Goal: Information Seeking & Learning: Learn about a topic

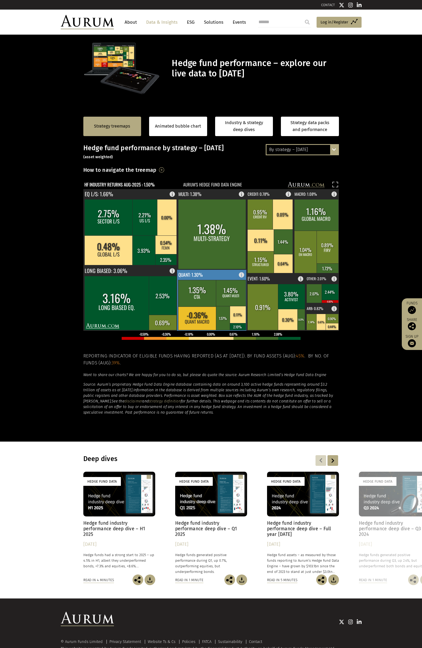
click at [241, 291] on rect at bounding box center [231, 293] width 30 height 26
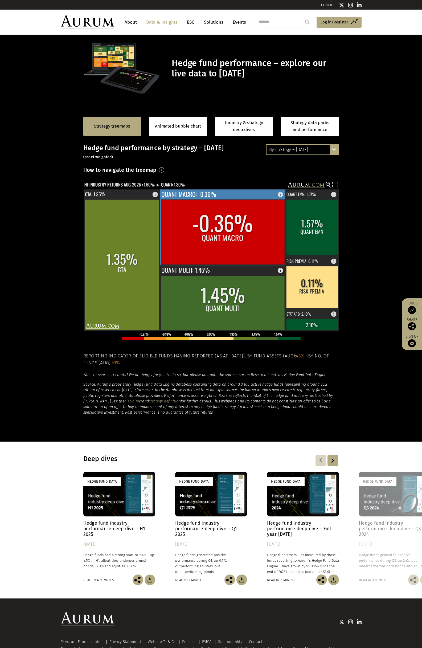
click at [230, 293] on g "1.35% CTA CTA: 1.35% -0.36% QUANT MACRO QUANT MACRO: -0.36% 1.45% QUANT MULTI Q…" at bounding box center [212, 259] width 256 height 141
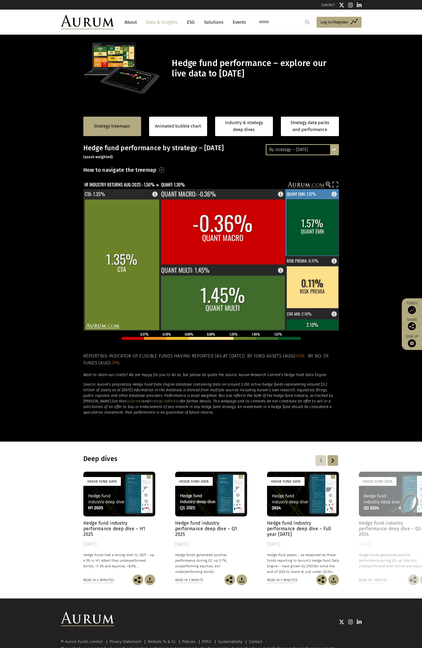
click at [301, 240] on rect at bounding box center [313, 227] width 52 height 56
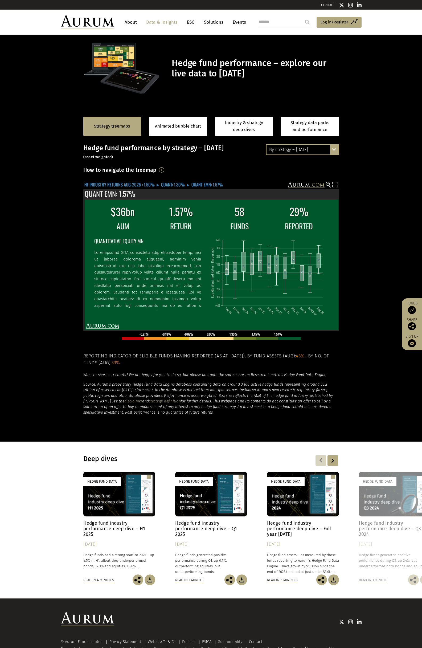
click at [149, 183] on text "HF INDUSTRY RETURNS AUG-2025 : 1.50% ► QUANT: 1.30% ► QUANT EMN: 1.57%" at bounding box center [153, 184] width 139 height 7
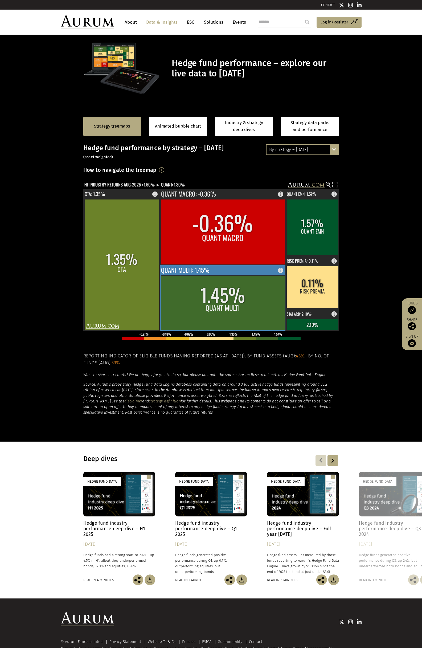
click at [229, 310] on rect at bounding box center [223, 303] width 124 height 55
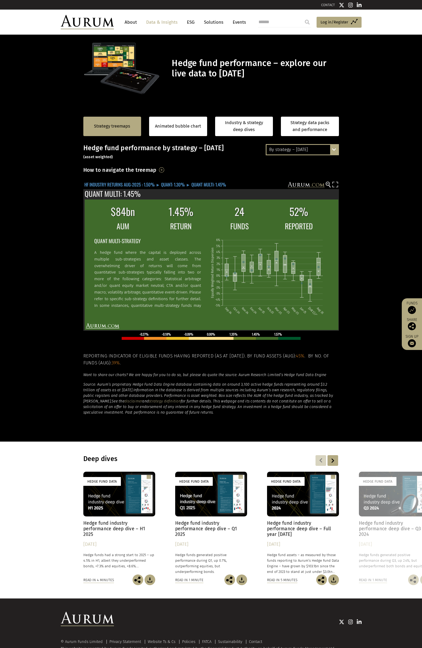
click at [171, 185] on text "HF INDUSTRY RETURNS AUG-2025 : 1.50% ► QUANT: 1.30% ► QUANT MULTI: 1.45%" at bounding box center [155, 184] width 142 height 7
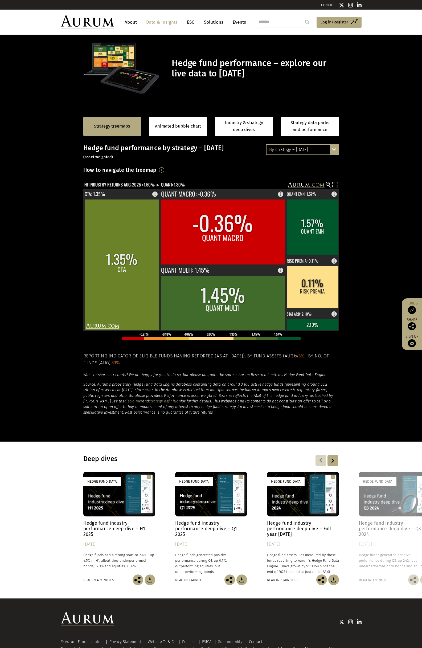
click at [280, 386] on em "Source: Aurum’s proprietary Hedge Fund Data Engine database containing data on …" at bounding box center [205, 387] width 244 height 10
click at [322, 238] on rect at bounding box center [313, 227] width 52 height 56
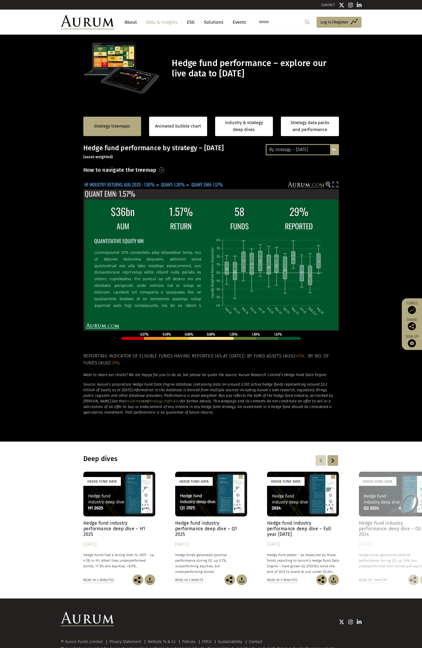
click at [173, 186] on text "HF INDUSTRY RETURNS AUG-2025 : 1.50% ► QUANT: 1.30% ► QUANT EMN: 1.57%" at bounding box center [153, 184] width 139 height 7
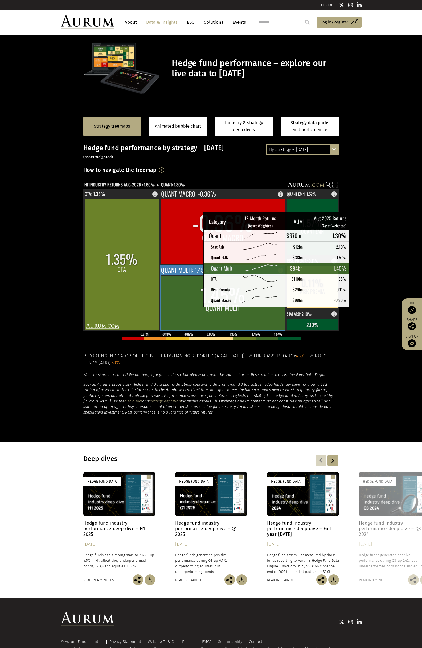
click at [190, 302] on rect at bounding box center [223, 303] width 124 height 55
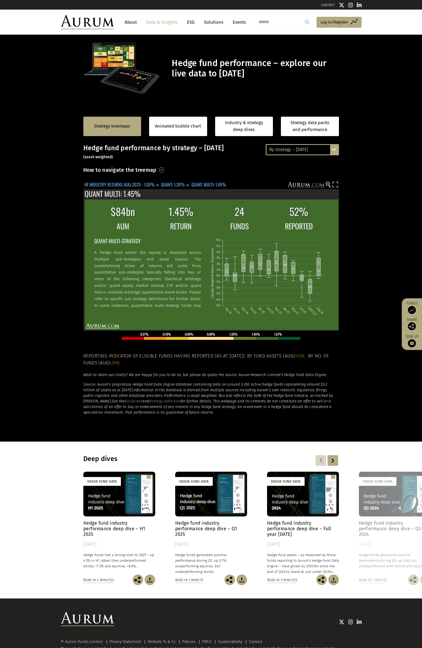
click at [163, 182] on text "HF INDUSTRY RETURNS AUG-2025 : 1.50% ► QUANT: 1.30% ► QUANT MULTI: 1.45%" at bounding box center [155, 184] width 142 height 7
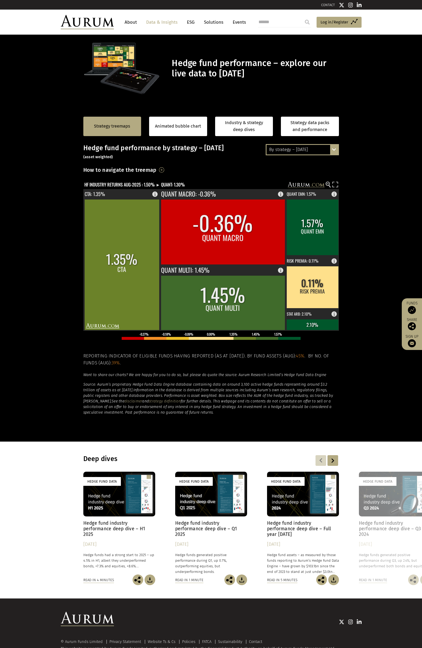
click at [57, 390] on section "Strategy treemaps Animated bubble chart Industry & strategy deep dives Strategy…" at bounding box center [211, 275] width 422 height 333
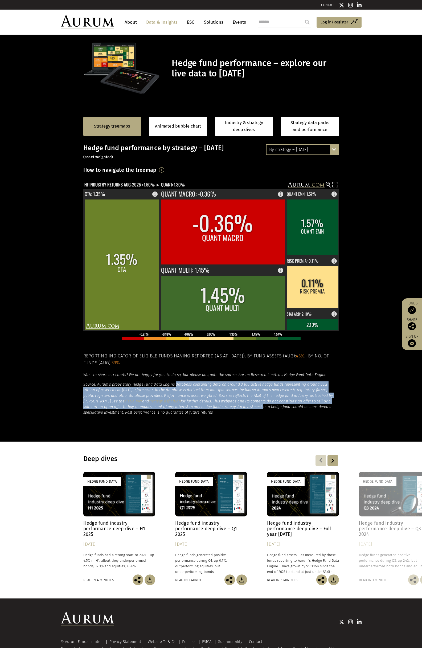
drag, startPoint x: 230, startPoint y: 406, endPoint x: 173, endPoint y: 378, distance: 64.1
click at [173, 378] on div "Hedge fund performance by strategy – [DATE] (asset weighted) How to navigate th…" at bounding box center [211, 279] width 256 height 271
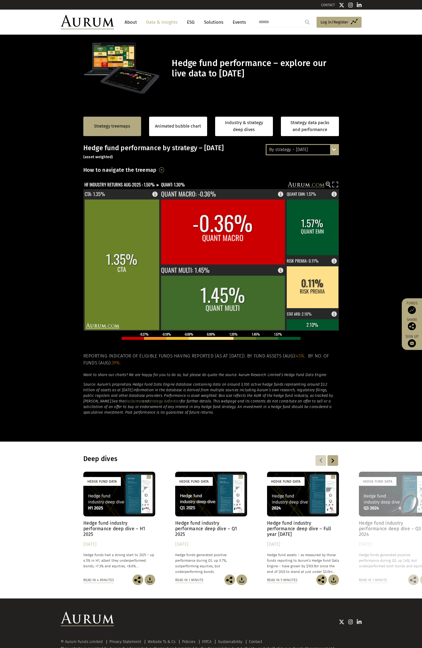
click at [172, 378] on h6 "Want to share our charts? We are happy for you to do so, but please do quote th…" at bounding box center [211, 375] width 256 height 6
click at [280, 146] on div "By strategy – [DATE]" at bounding box center [303, 150] width 72 height 10
click at [292, 168] on div "By strategy – year to date" at bounding box center [303, 169] width 72 height 10
